Goal: Task Accomplishment & Management: Manage account settings

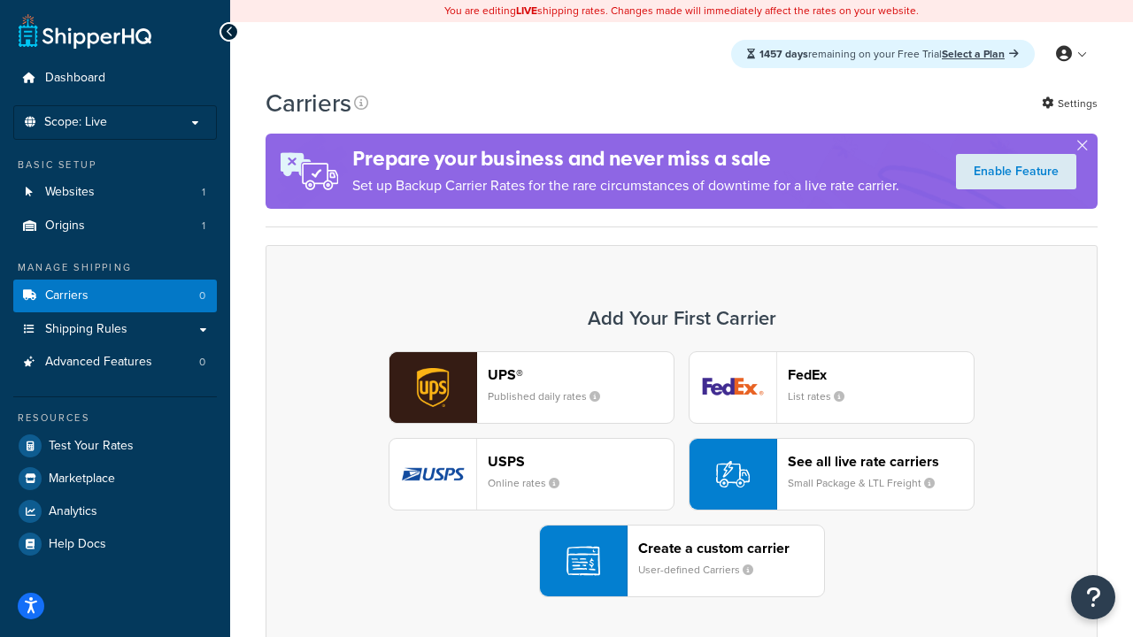
click at [682, 474] on div "UPS® Published daily rates FedEx List rates USPS Online rates See all live rate…" at bounding box center [681, 474] width 795 height 246
click at [881, 374] on header "FedEx" at bounding box center [881, 374] width 186 height 17
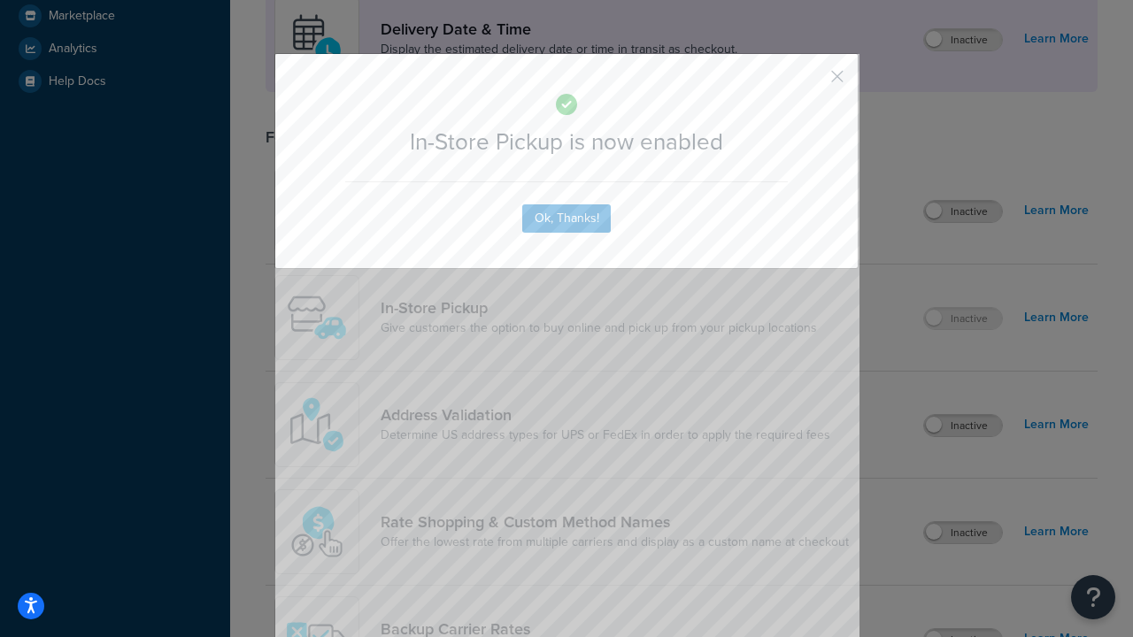
click at [811, 82] on button "button" at bounding box center [811, 83] width 4 height 4
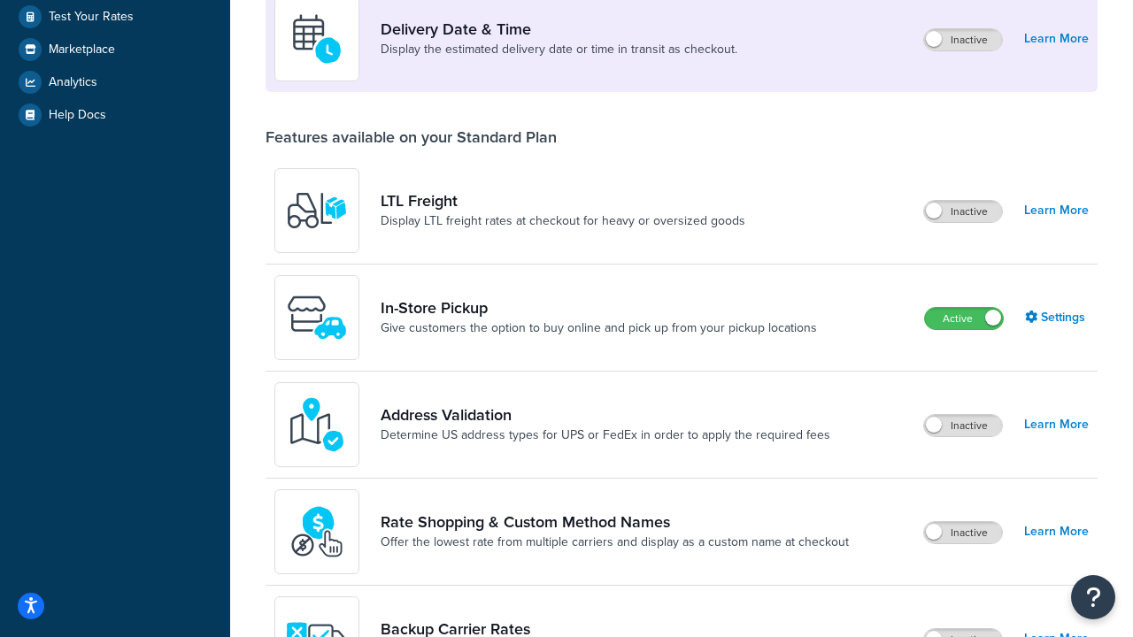
scroll to position [497, 0]
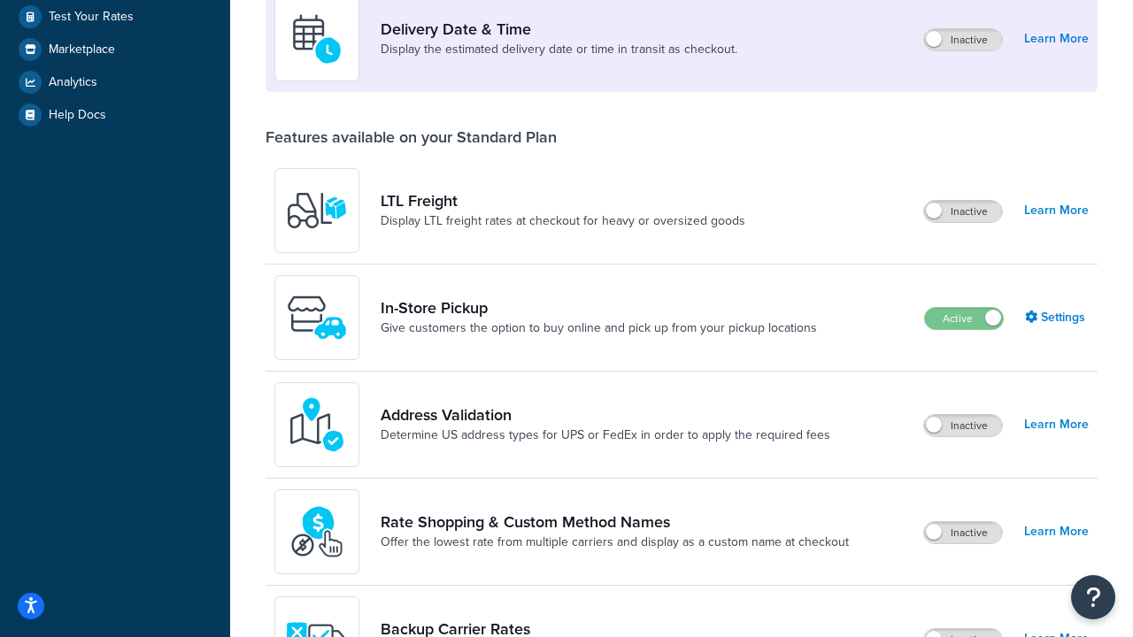
scroll to position [429, 0]
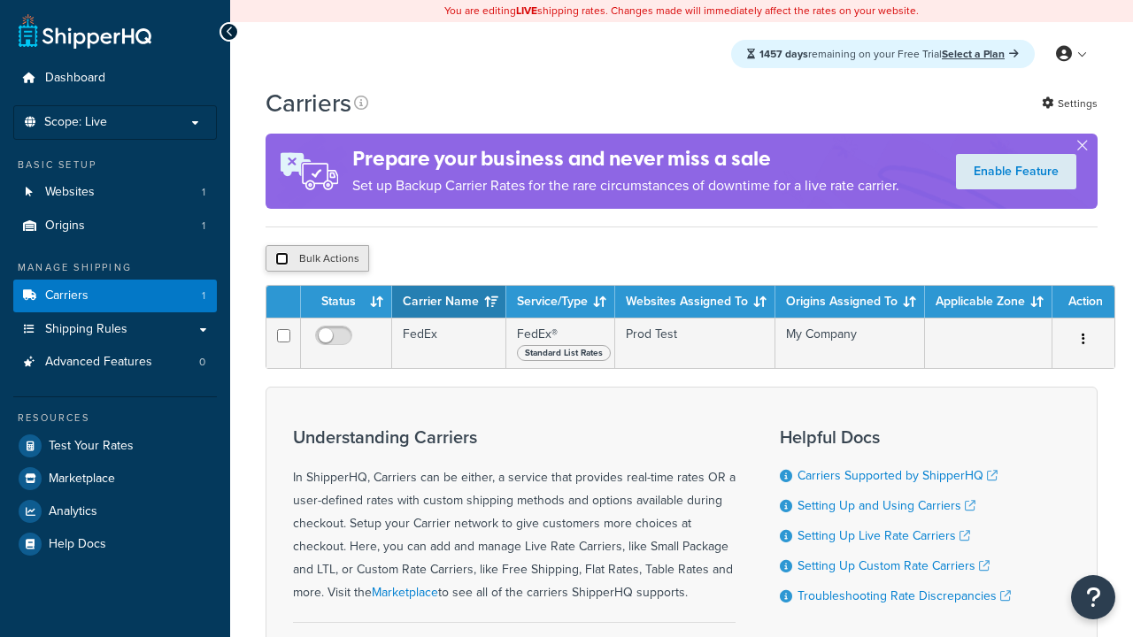
click at [281, 261] on input "checkbox" at bounding box center [281, 258] width 13 height 13
checkbox input "true"
click at [0, 0] on button "Delete" at bounding box center [0, 0] width 0 height 0
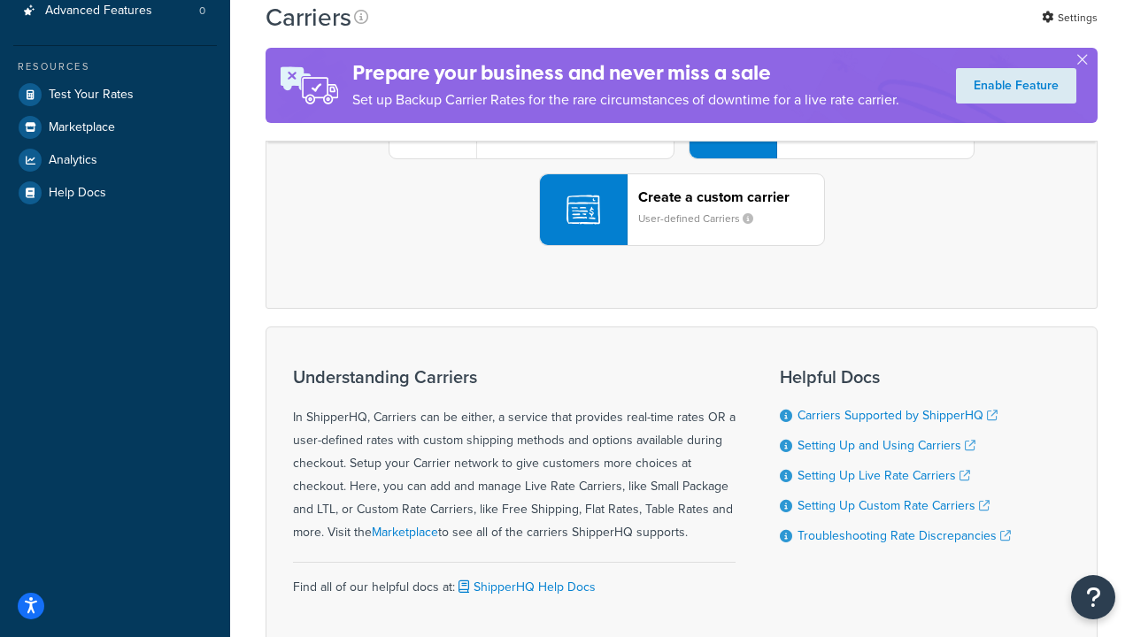
click at [682, 246] on div "UPS® Published daily rates FedEx List rates USPS Online rates See all live rate…" at bounding box center [681, 123] width 795 height 246
click at [682, 231] on div "Create a custom carrier User-defined Carriers" at bounding box center [731, 210] width 186 height 42
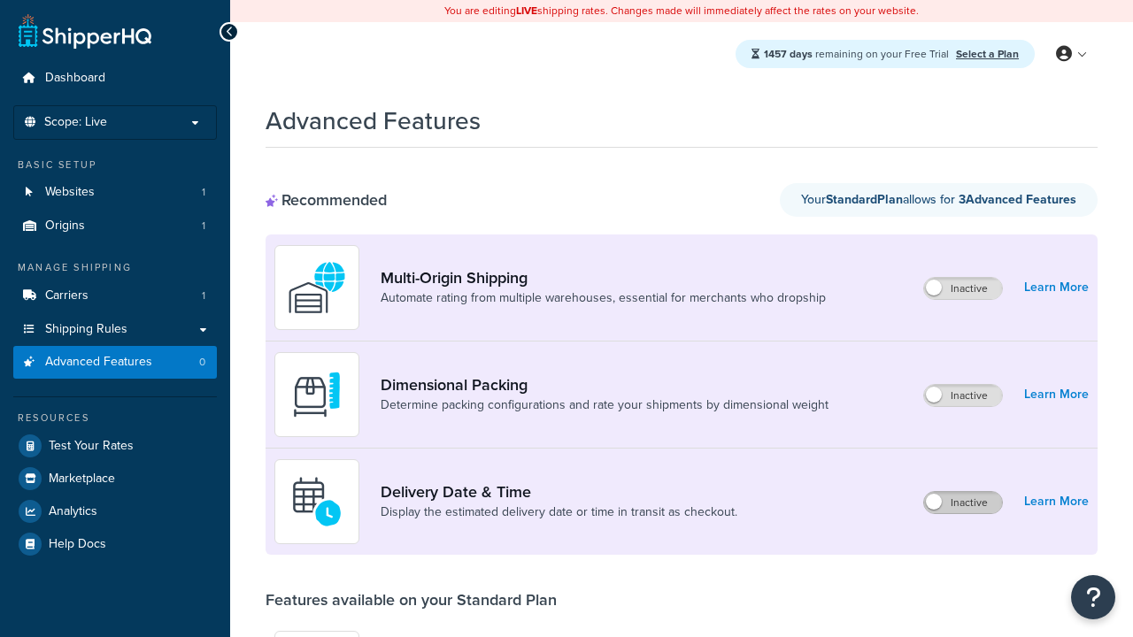
click at [963, 503] on label "Inactive" at bounding box center [963, 502] width 78 height 21
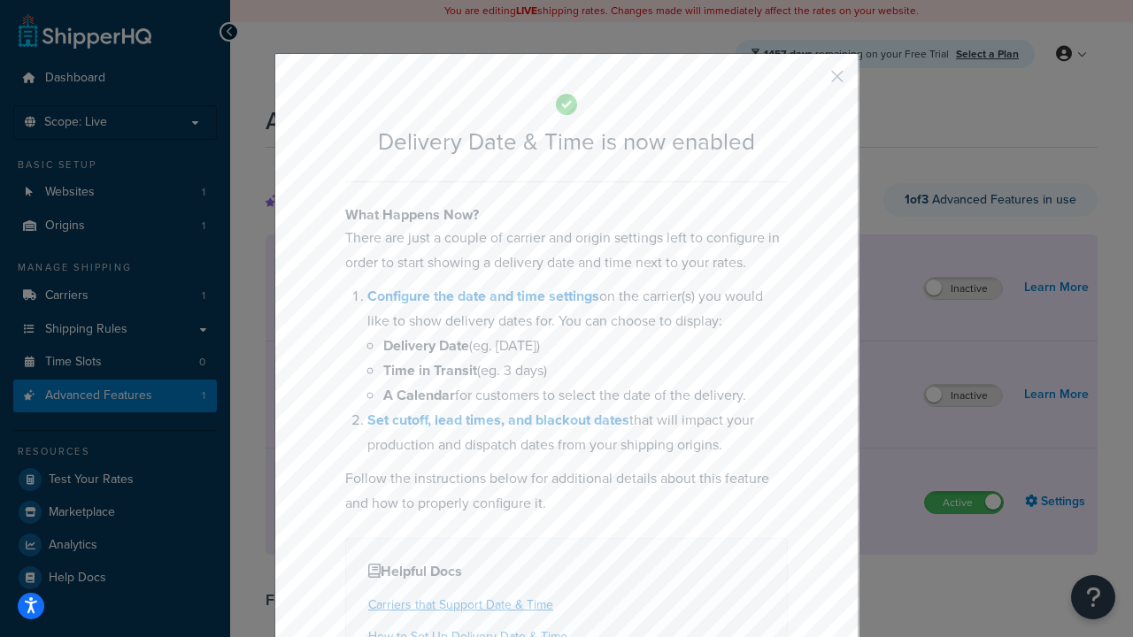
click at [811, 82] on button "button" at bounding box center [811, 83] width 4 height 4
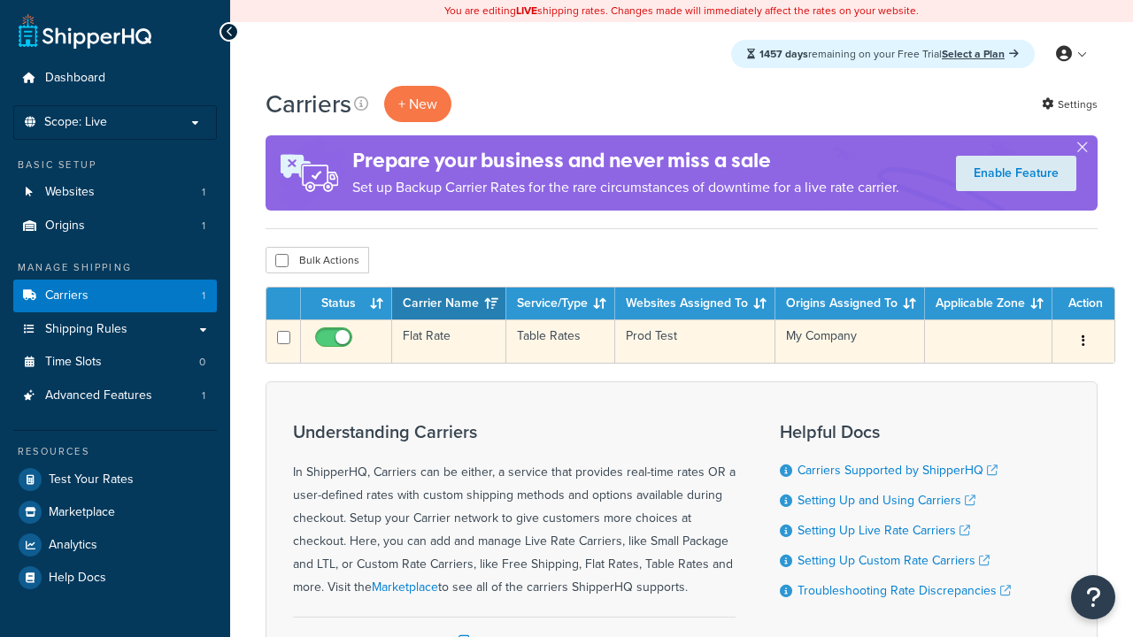
click at [449, 342] on td "Flat Rate" at bounding box center [449, 341] width 114 height 43
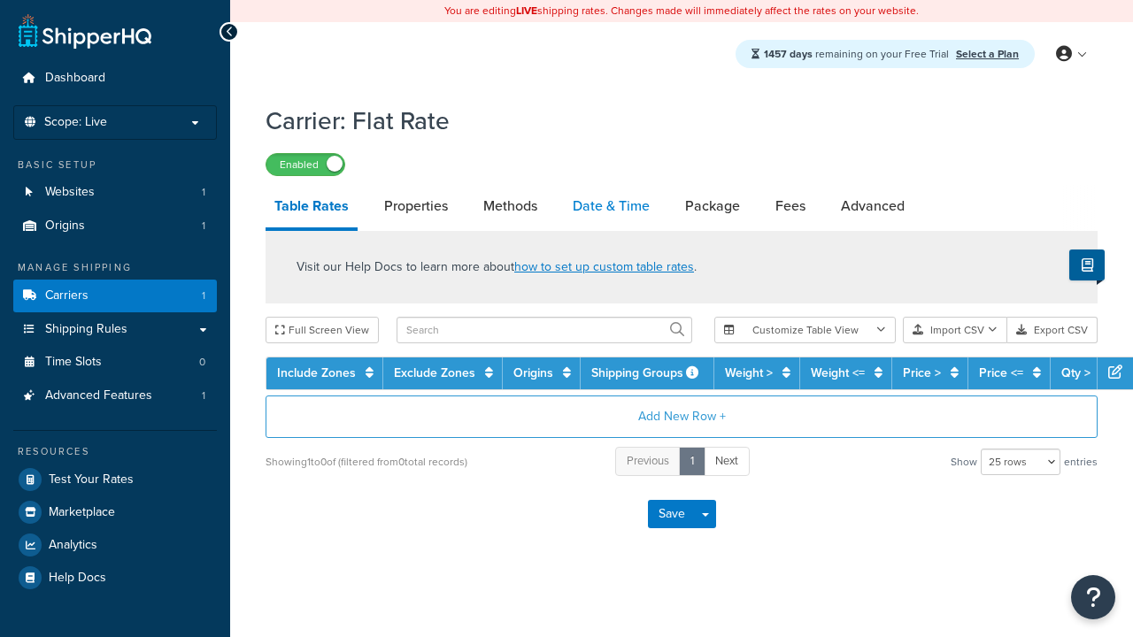
click at [611, 207] on link "Date & Time" at bounding box center [611, 206] width 95 height 42
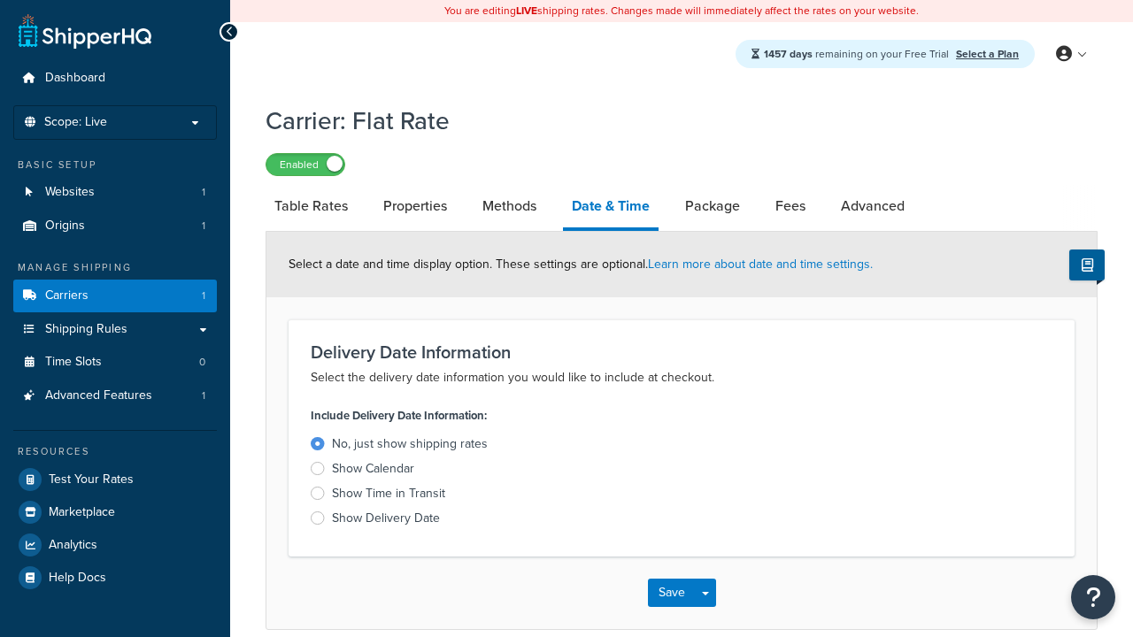
click at [386, 521] on div "Show Delivery Date" at bounding box center [386, 519] width 108 height 18
click at [0, 0] on input "Show Delivery Date" at bounding box center [0, 0] width 0 height 0
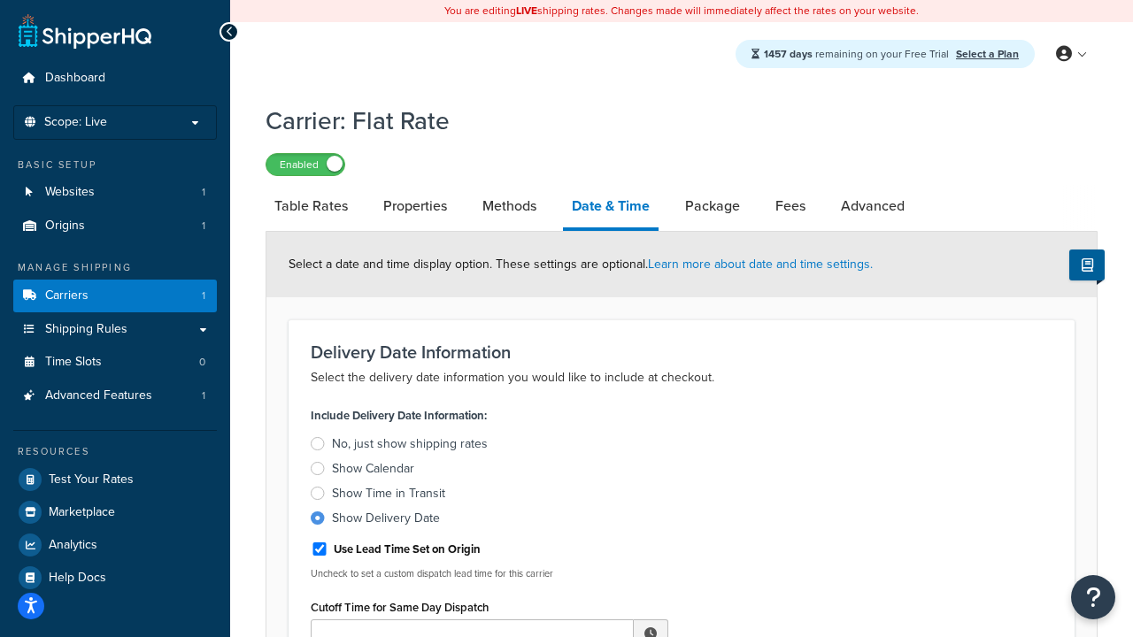
click at [386, 521] on div "Show Delivery Date" at bounding box center [386, 519] width 108 height 18
click at [0, 0] on input "Show Delivery Date" at bounding box center [0, 0] width 0 height 0
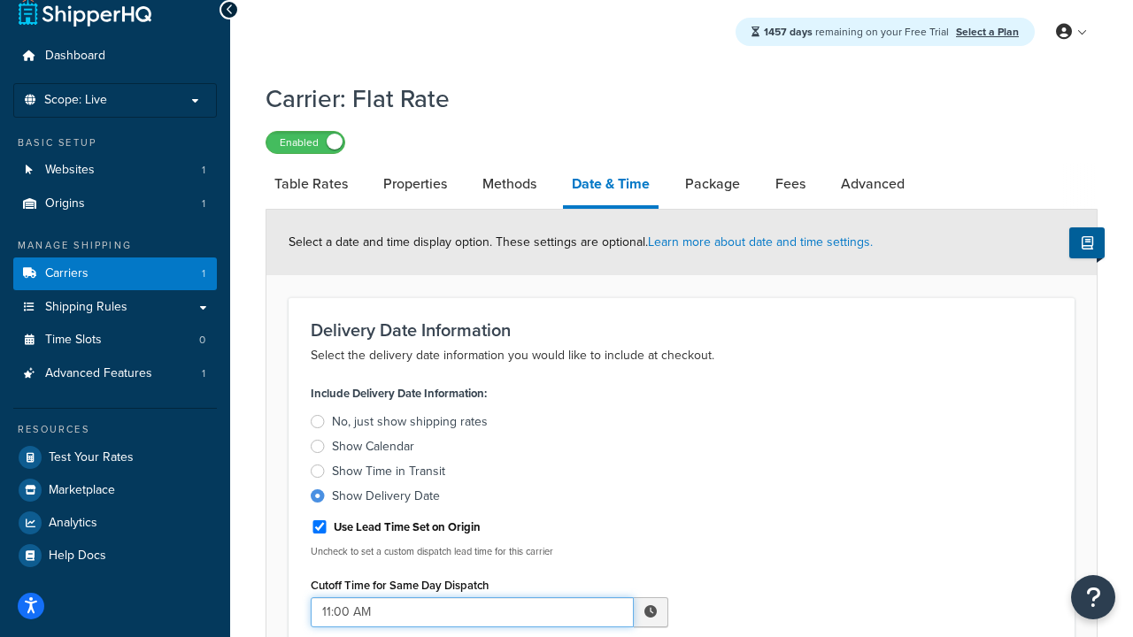
type input "11:00 AM"
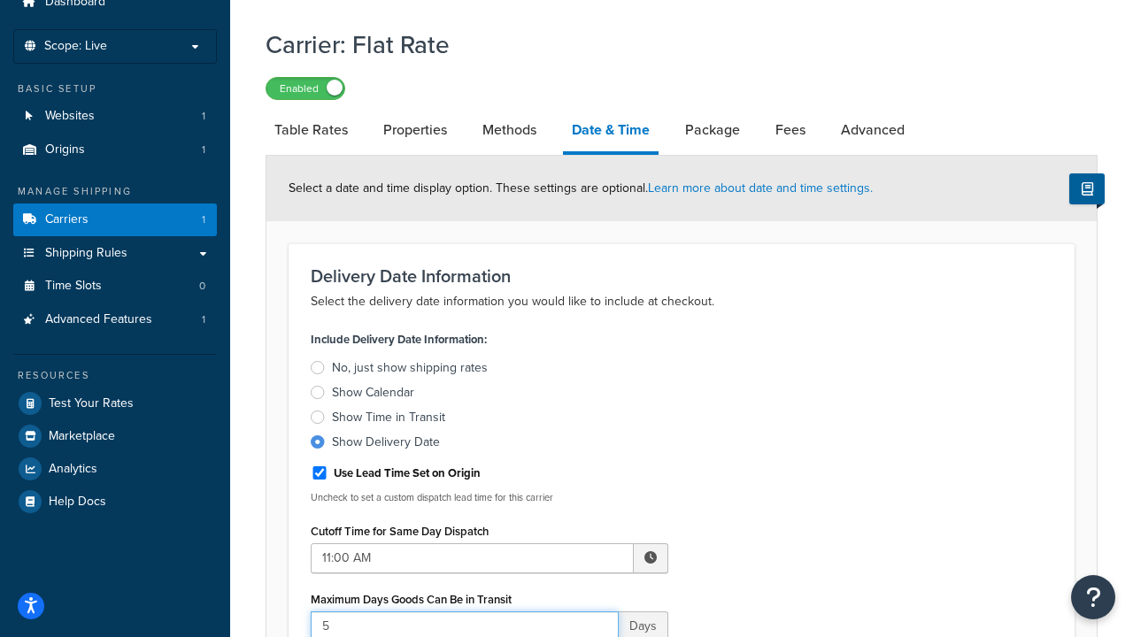
type input "5"
type input "Delivered on:"
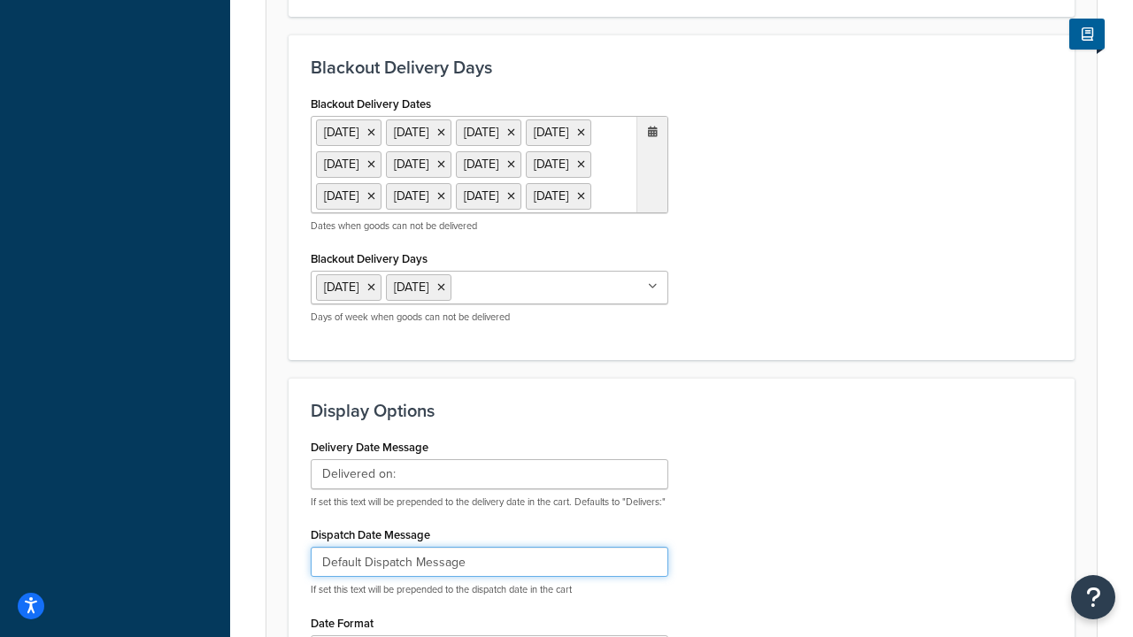
type input "Default Dispatch Message"
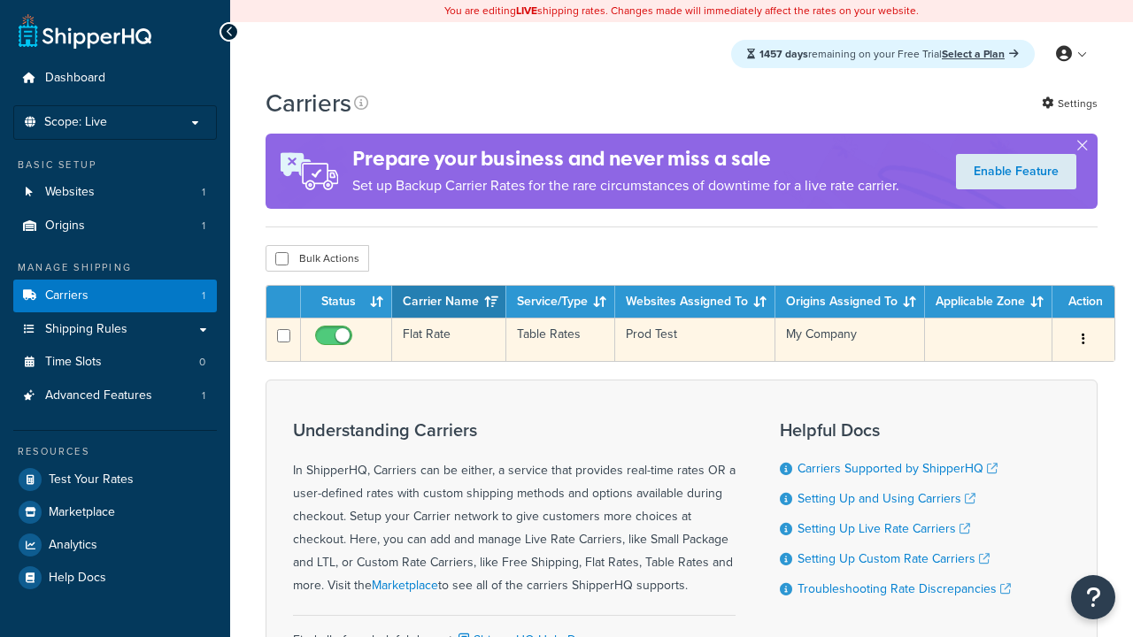
click at [449, 340] on td "Flat Rate" at bounding box center [449, 339] width 114 height 43
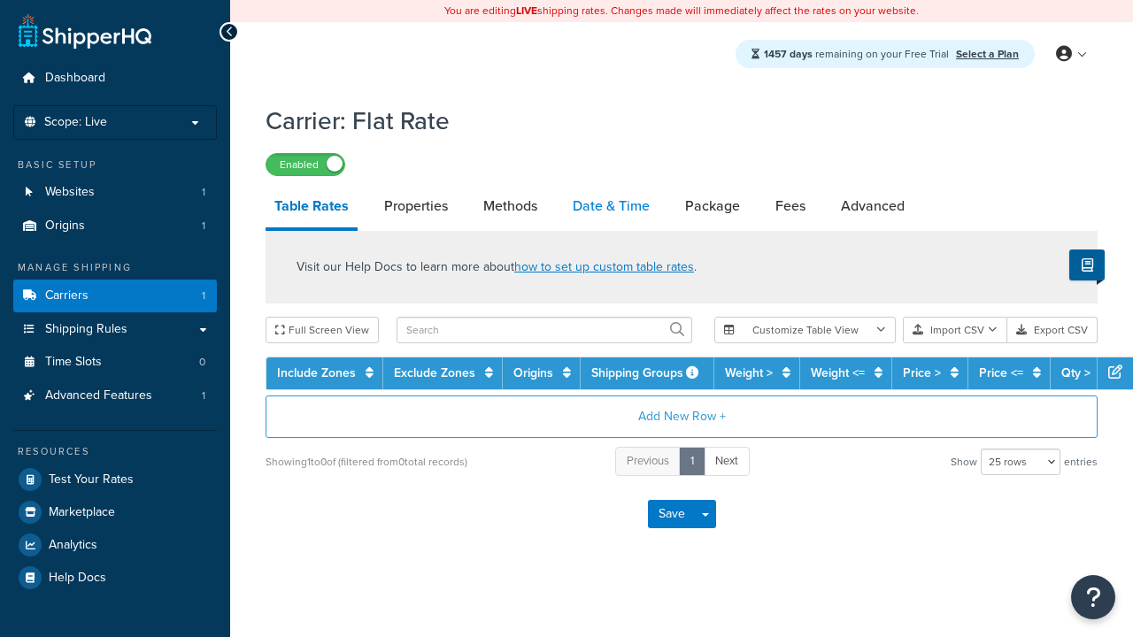
click at [611, 207] on link "Date & Time" at bounding box center [611, 206] width 95 height 42
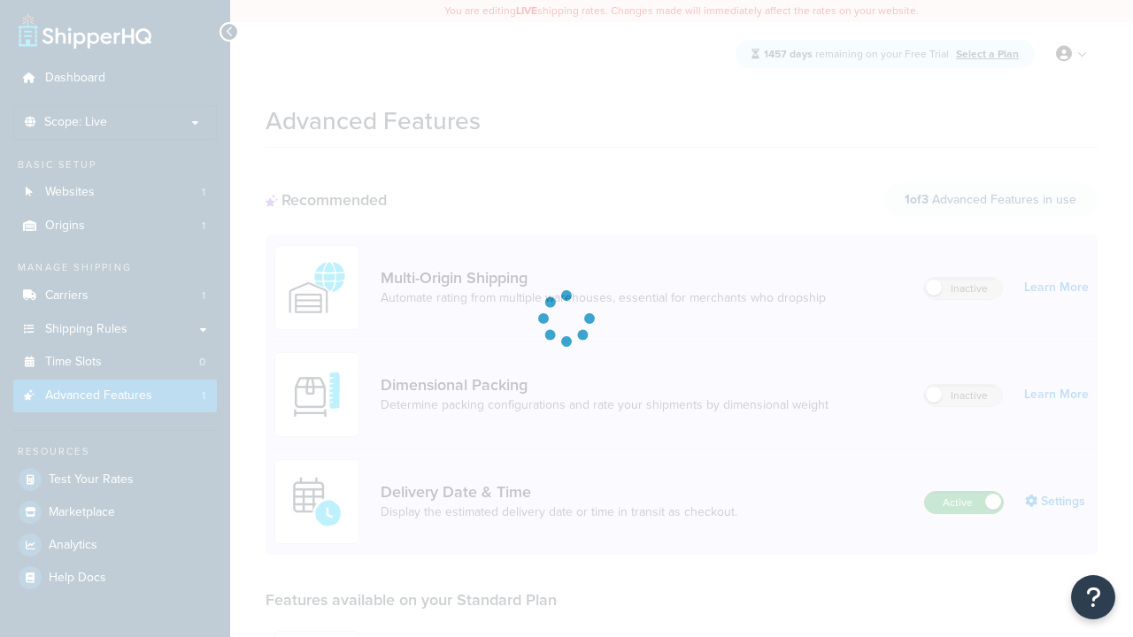
click at [964, 503] on label "Active" at bounding box center [964, 502] width 78 height 21
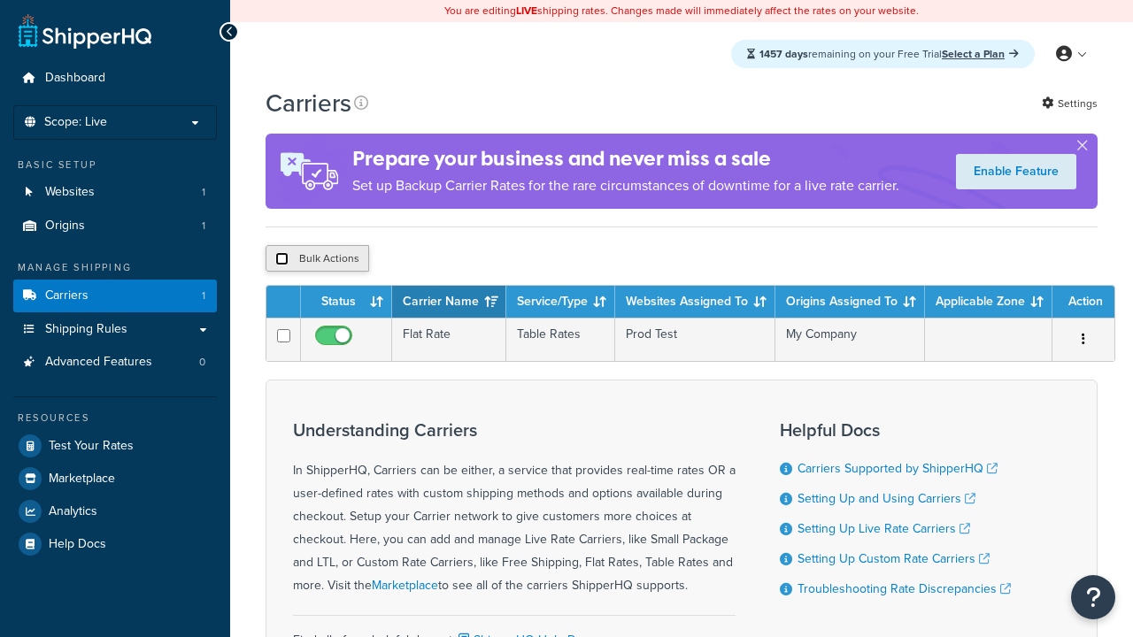
click at [281, 259] on input "checkbox" at bounding box center [281, 258] width 13 height 13
checkbox input "true"
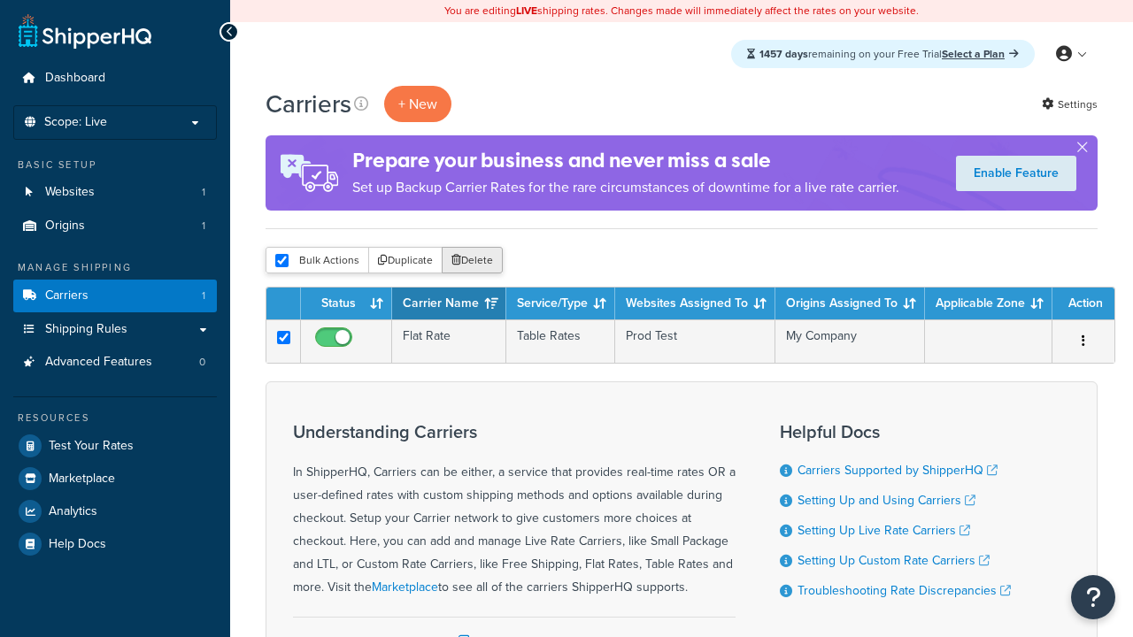
click at [476, 261] on button "Delete" at bounding box center [472, 260] width 61 height 27
